Goal: Information Seeking & Learning: Understand process/instructions

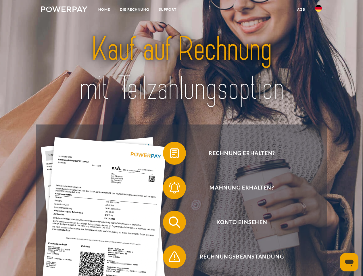
click at [64, 10] on img at bounding box center [64, 9] width 46 height 6
click at [319, 10] on img at bounding box center [318, 8] width 7 height 7
click at [301, 9] on link "agb" at bounding box center [301, 9] width 18 height 10
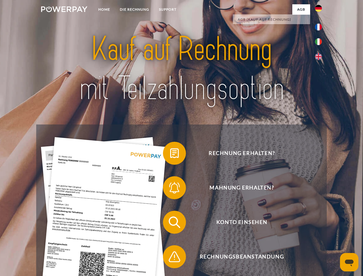
click at [170, 154] on span at bounding box center [166, 153] width 29 height 29
click at [170, 189] on span at bounding box center [166, 187] width 29 height 29
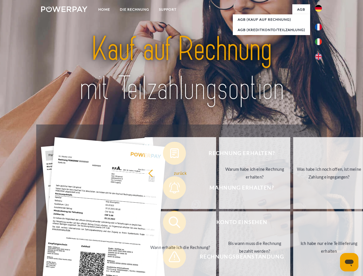
click at [219, 223] on link "Bis wann muss die Rechnung bezahlt werden?" at bounding box center [255, 247] width 72 height 72
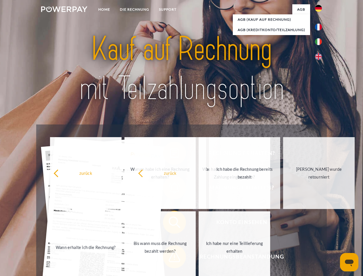
click at [170, 258] on span at bounding box center [166, 256] width 29 height 29
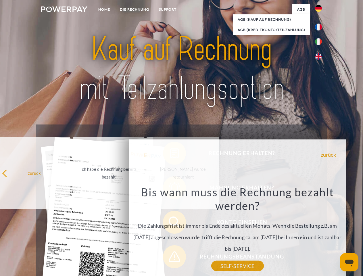
click at [349, 262] on icon "Messaging-Fenster öffnen" at bounding box center [349, 263] width 9 height 7
